Goal: Task Accomplishment & Management: Manage account settings

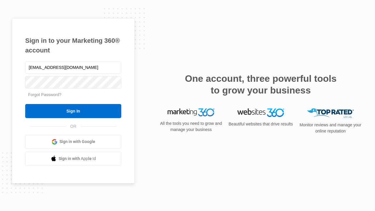
type input "[EMAIL_ADDRESS][DOMAIN_NAME]"
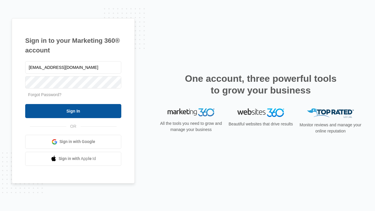
click at [73, 111] on input "Sign In" at bounding box center [73, 111] width 96 height 14
